Goal: Check status: Check status

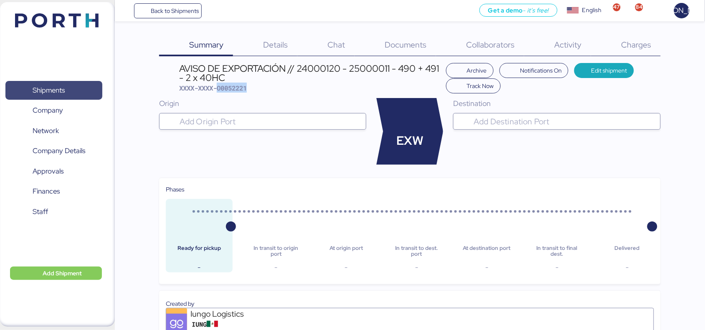
click at [64, 89] on span "Shipments" at bounding box center [49, 90] width 32 height 12
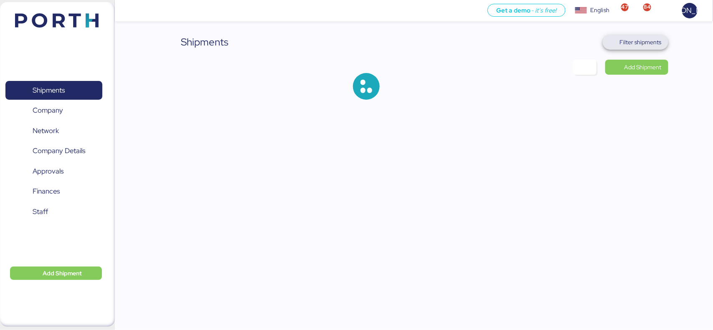
click at [635, 46] on span "Filter shipments" at bounding box center [641, 42] width 42 height 10
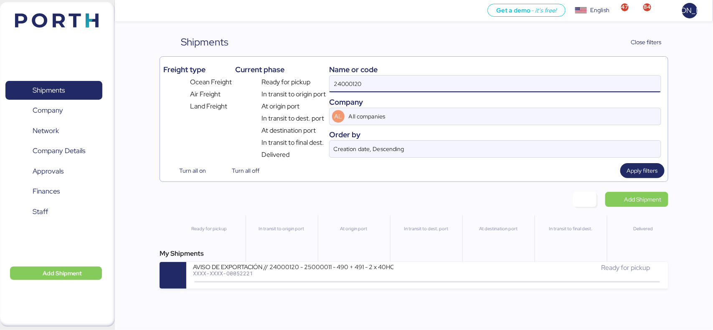
click at [379, 84] on input "24000120" at bounding box center [495, 84] width 331 height 17
paste input "CC1JKTMZ025950"
click at [379, 84] on input "24000120CC1JKTMZ02595" at bounding box center [495, 84] width 331 height 17
type input "TMZ02595"
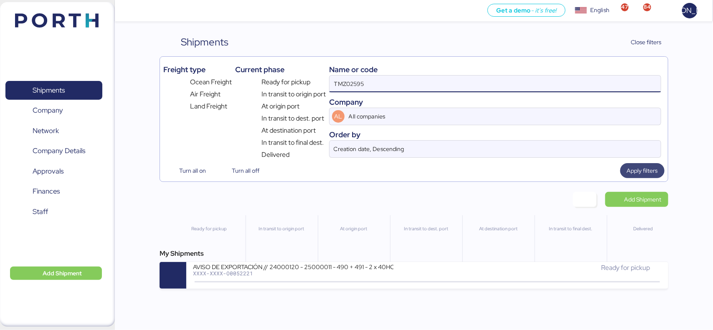
click at [635, 176] on span "Apply filters" at bounding box center [642, 171] width 31 height 10
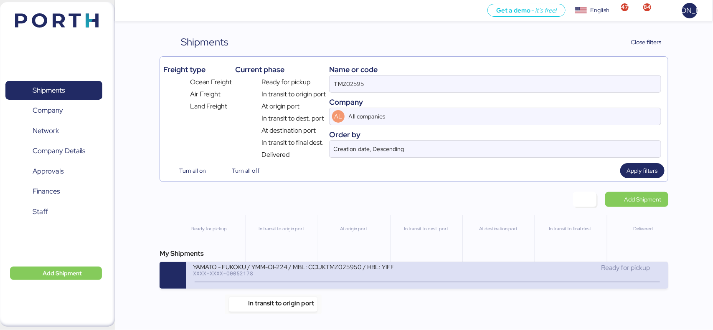
click at [257, 283] on icon at bounding box center [274, 282] width 40 height 9
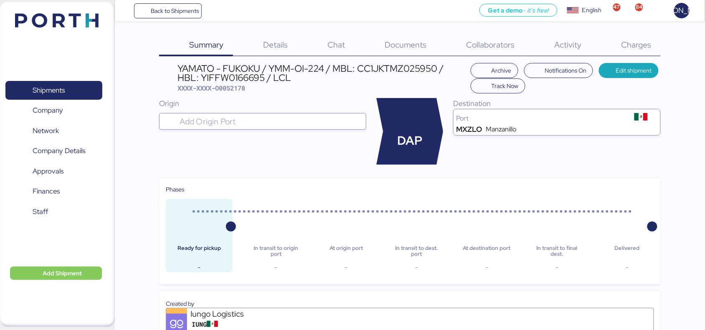
click at [406, 49] on span "Documents" at bounding box center [406, 44] width 42 height 11
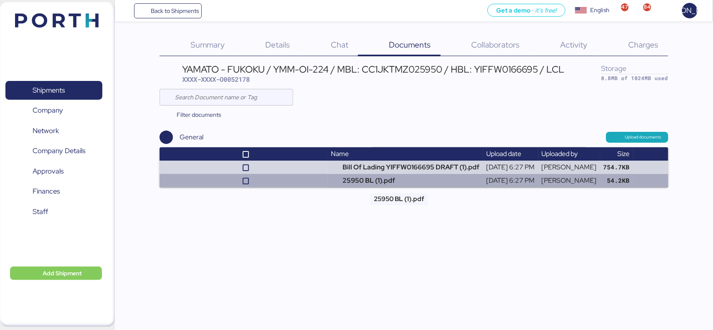
click at [353, 185] on td "25950 BL (1).pdf" at bounding box center [405, 180] width 155 height 13
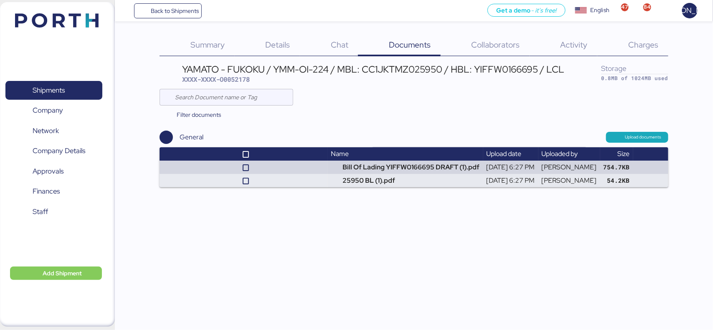
click at [245, 79] on span "XXXX-XXXX-O0052178" at bounding box center [216, 79] width 68 height 8
copy span "O0052178"
